Goal: Task Accomplishment & Management: Use online tool/utility

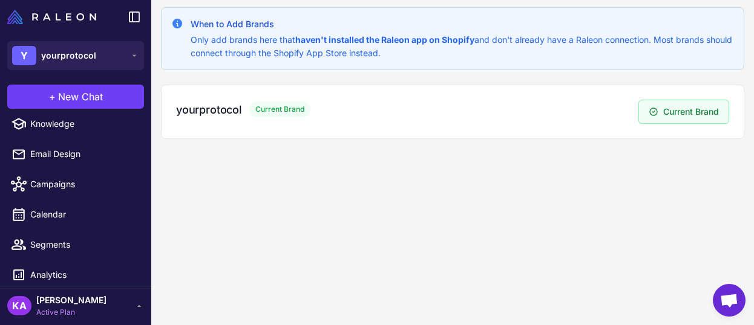
scroll to position [76, 0]
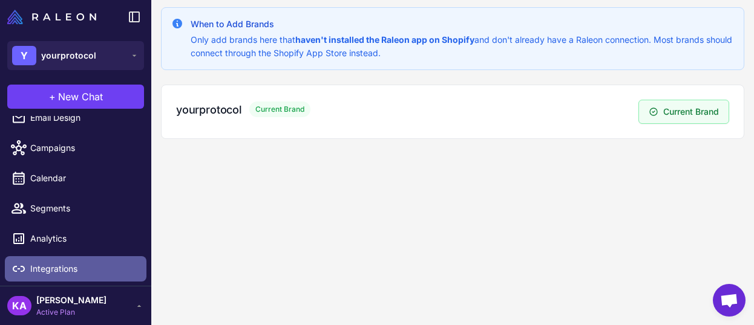
click at [60, 265] on span "Integrations" at bounding box center [83, 268] width 106 height 13
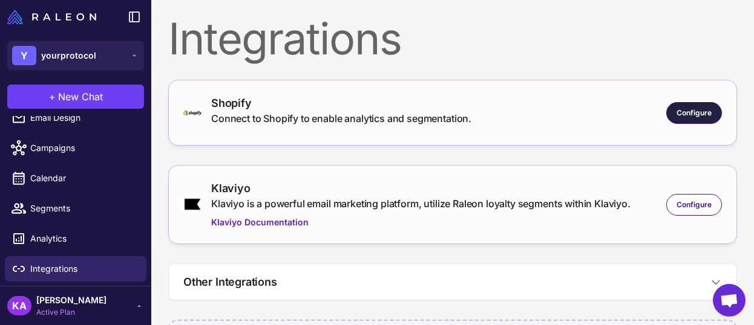
click at [676, 112] on span "Configure" at bounding box center [693, 113] width 35 height 11
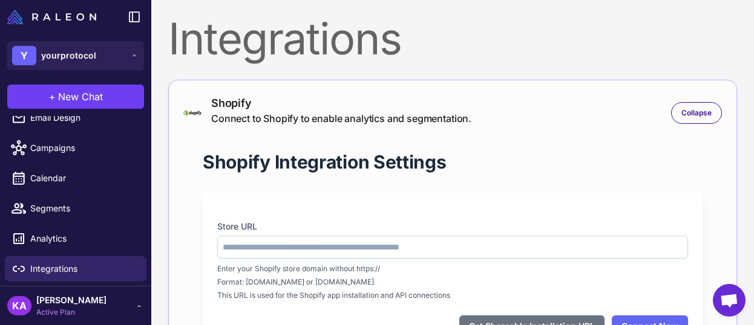
type input "**********"
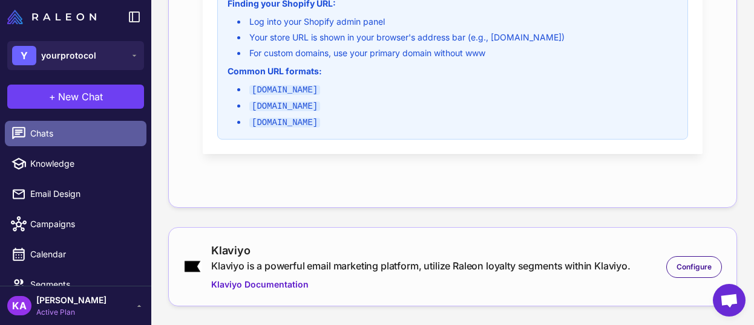
click at [64, 141] on link "Chats" at bounding box center [76, 133] width 142 height 25
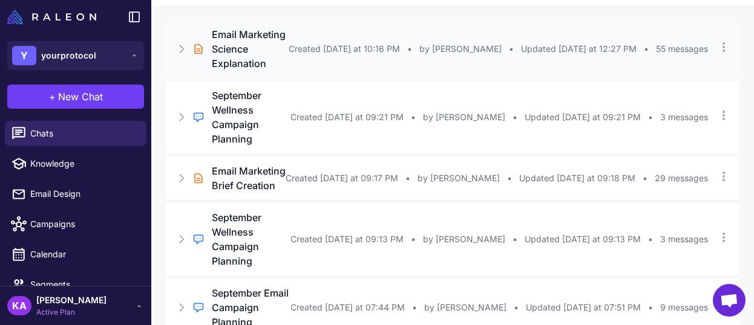
scroll to position [121, 0]
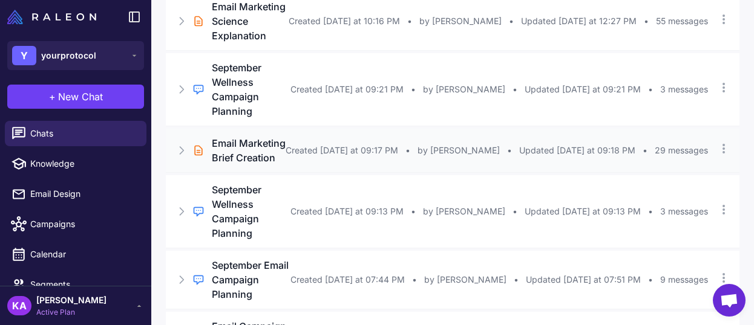
click at [177, 157] on icon at bounding box center [181, 151] width 12 height 12
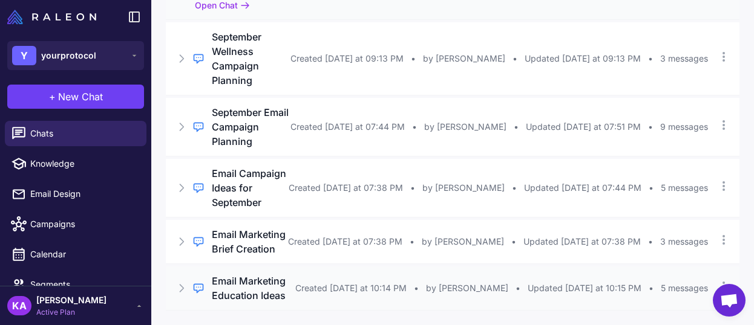
scroll to position [467, 0]
